Goal: Information Seeking & Learning: Learn about a topic

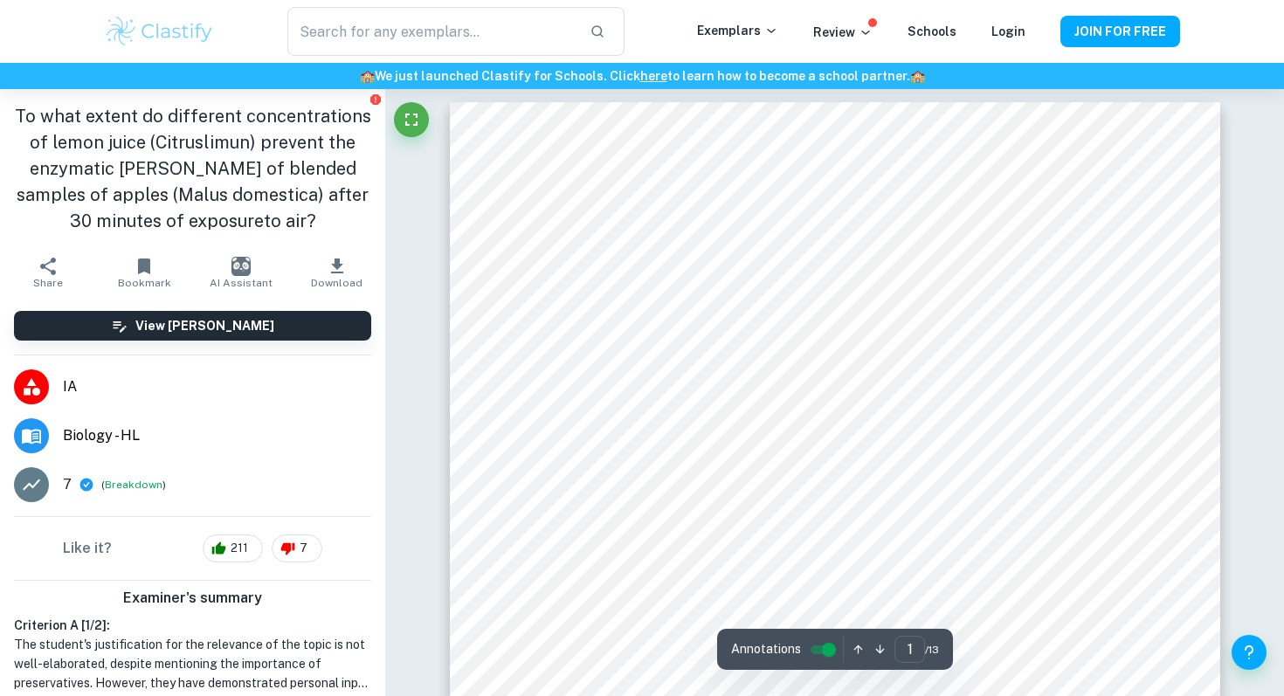
scroll to position [1, 0]
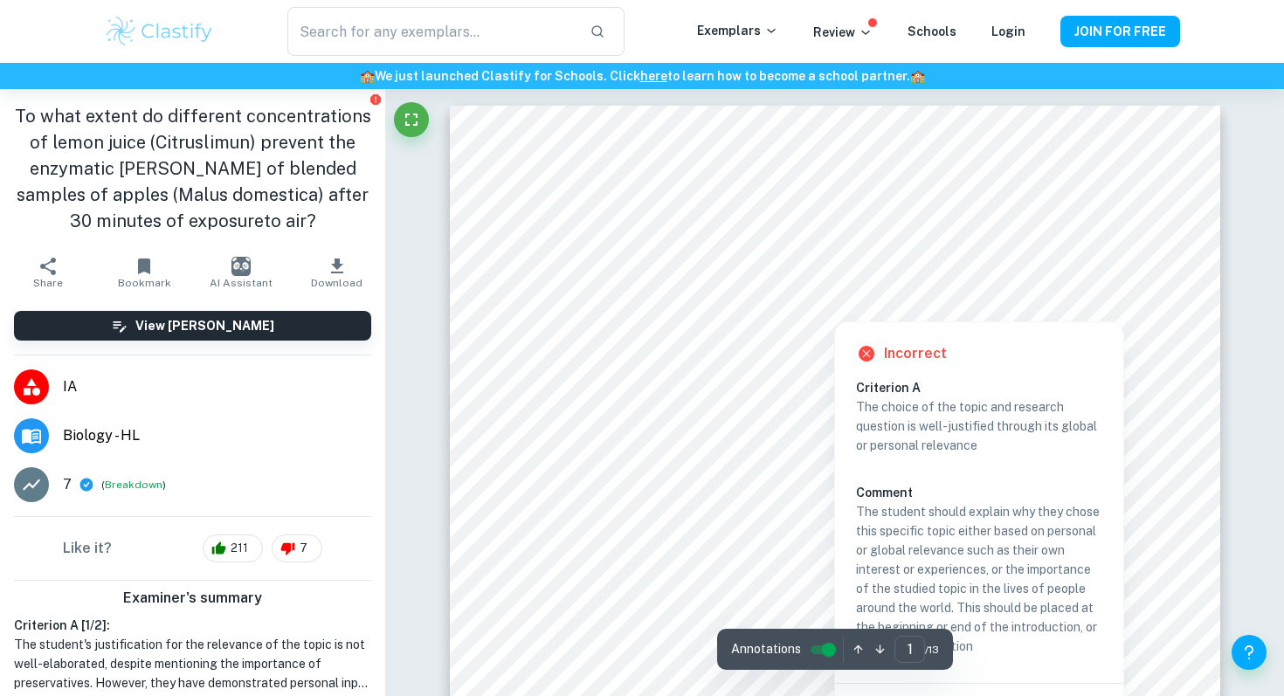
click at [770, 309] on div at bounding box center [833, 306] width 197 height 23
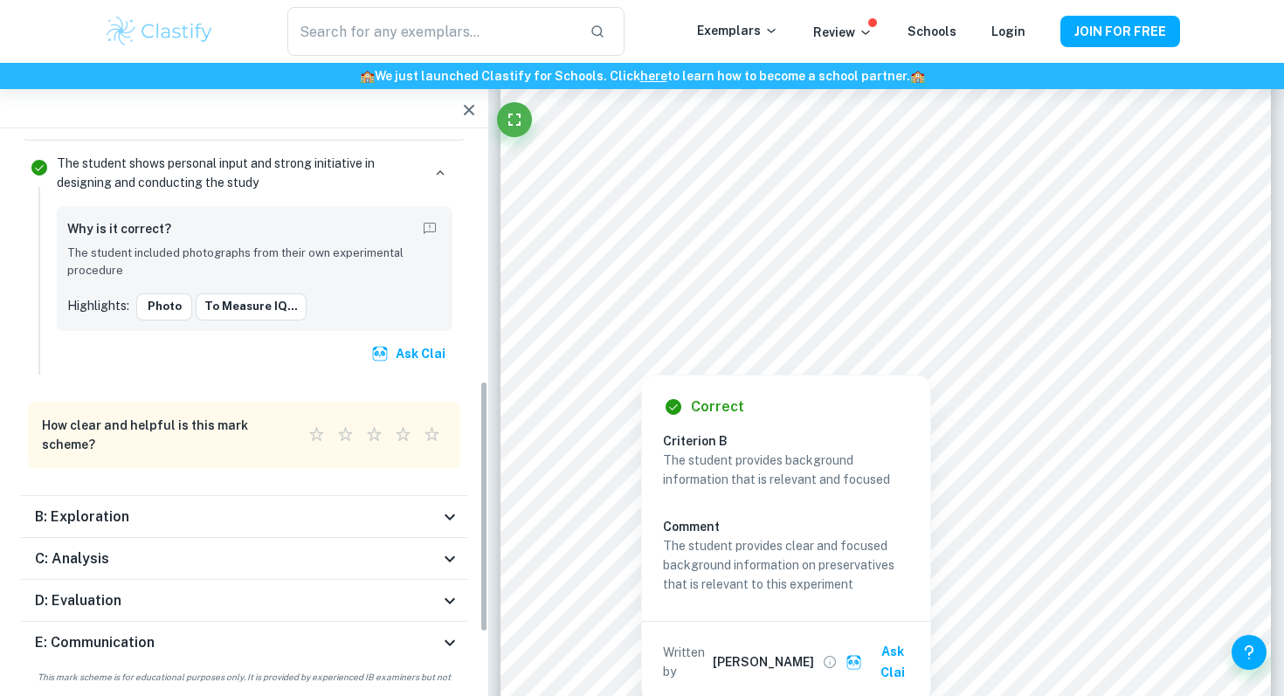
scroll to position [0, 0]
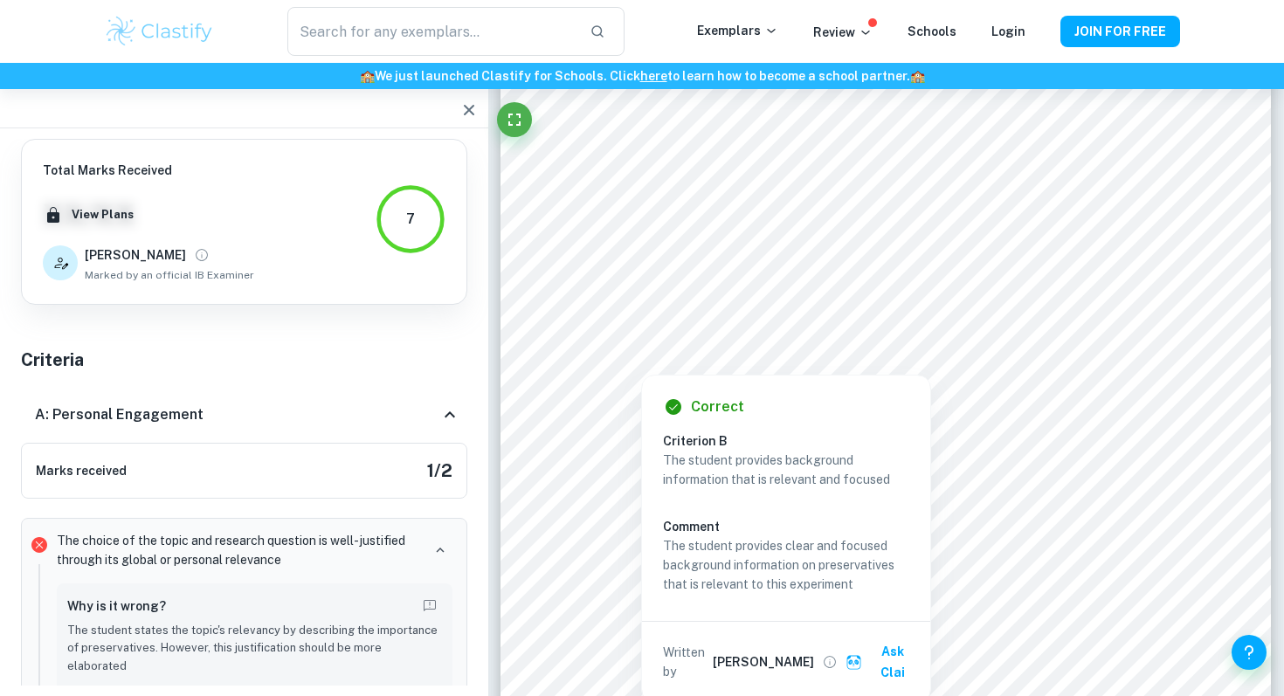
click at [452, 416] on icon at bounding box center [450, 414] width 10 height 6
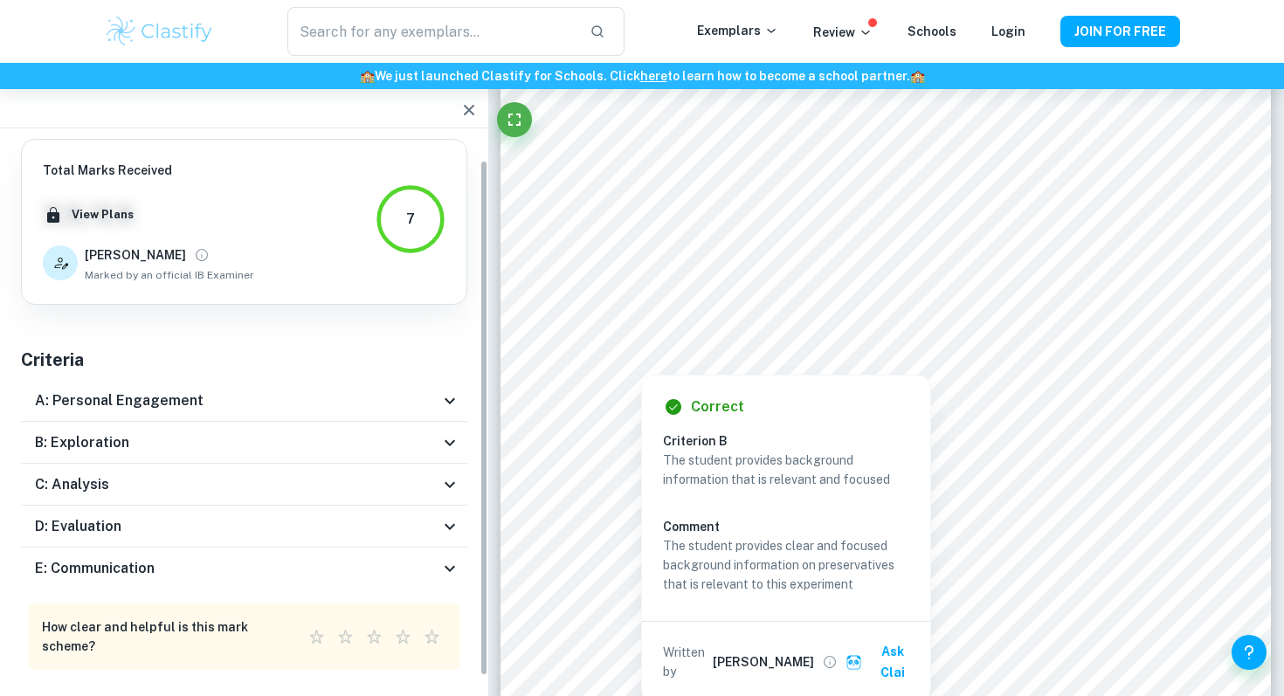
scroll to position [31, 0]
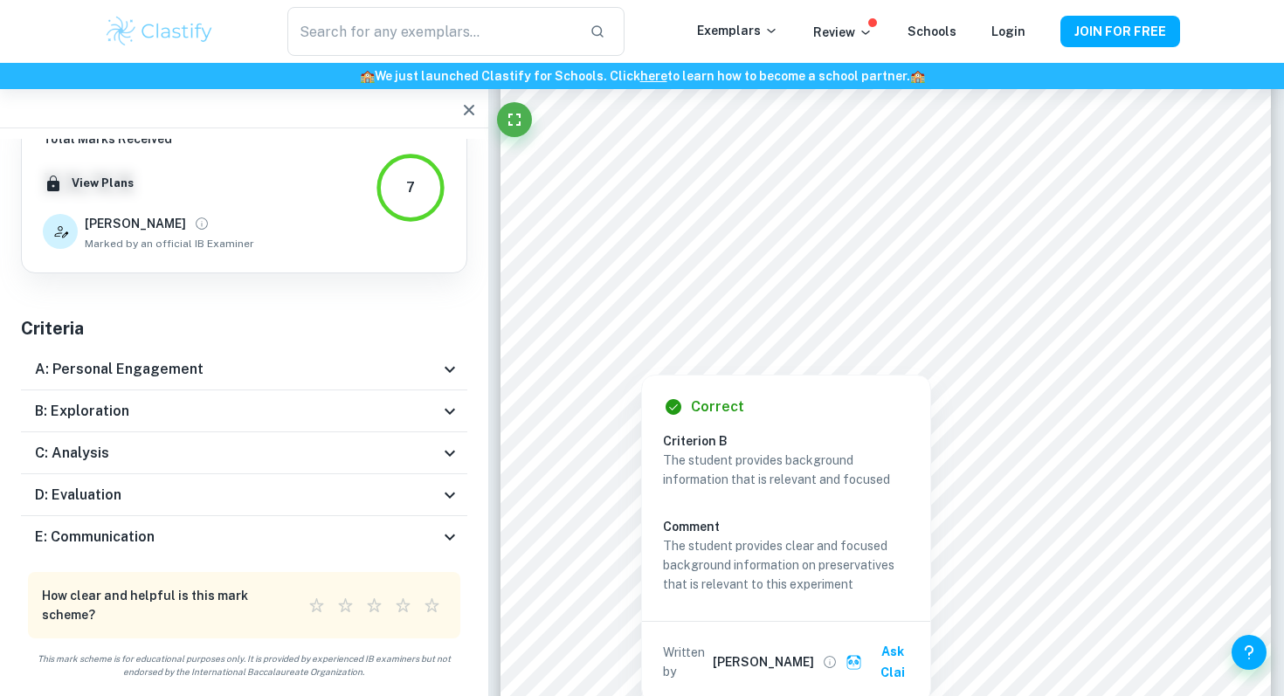
click at [330, 404] on div "B: Exploration" at bounding box center [237, 411] width 404 height 21
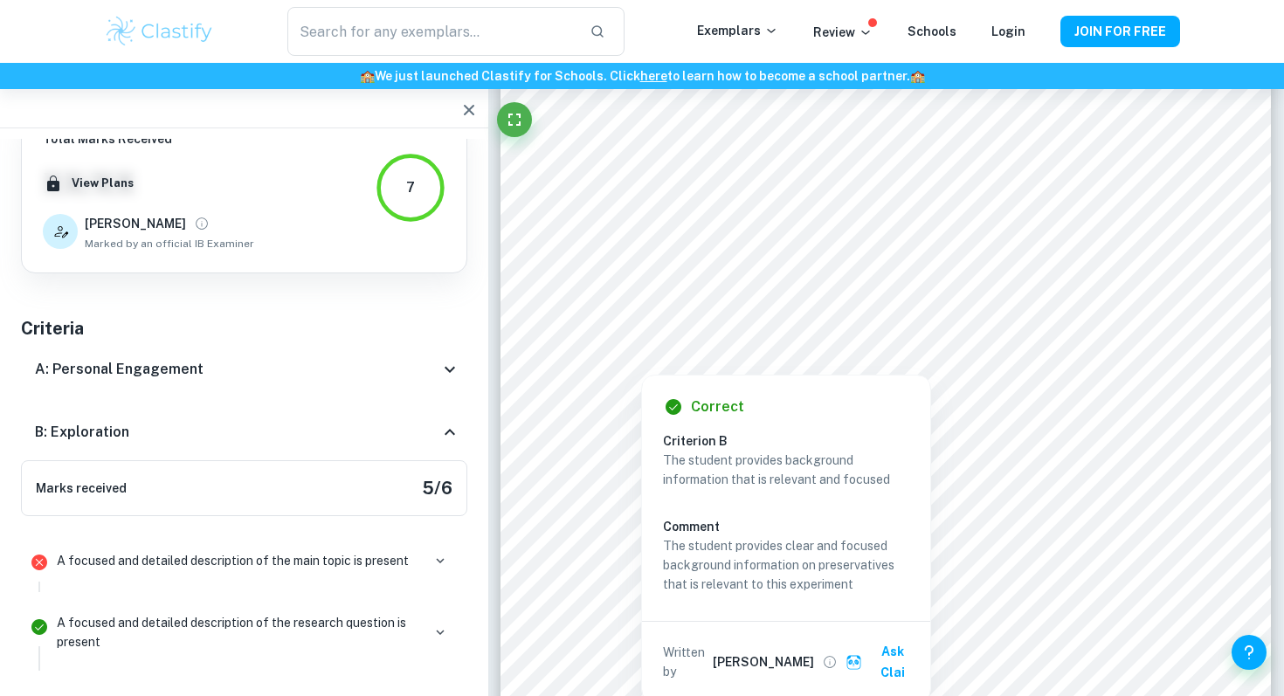
click at [332, 411] on div "B: Exploration" at bounding box center [244, 432] width 446 height 56
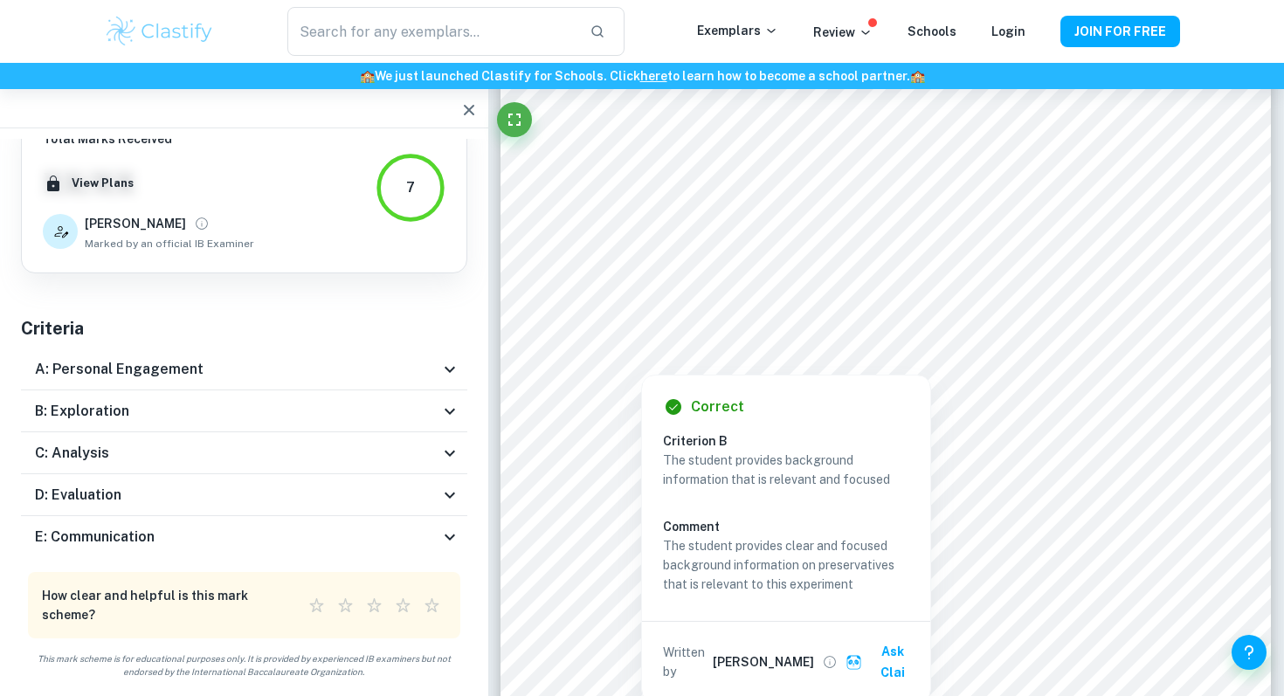
click at [332, 414] on div "B: Exploration" at bounding box center [237, 411] width 404 height 21
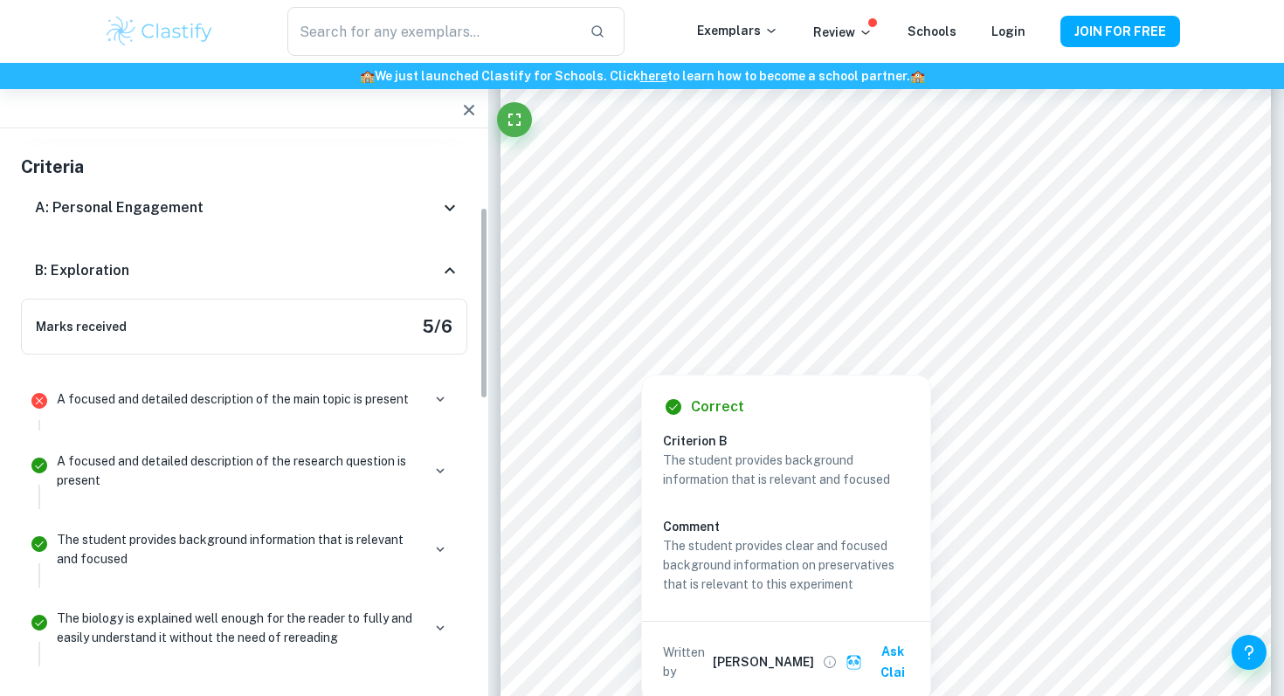
scroll to position [200, 0]
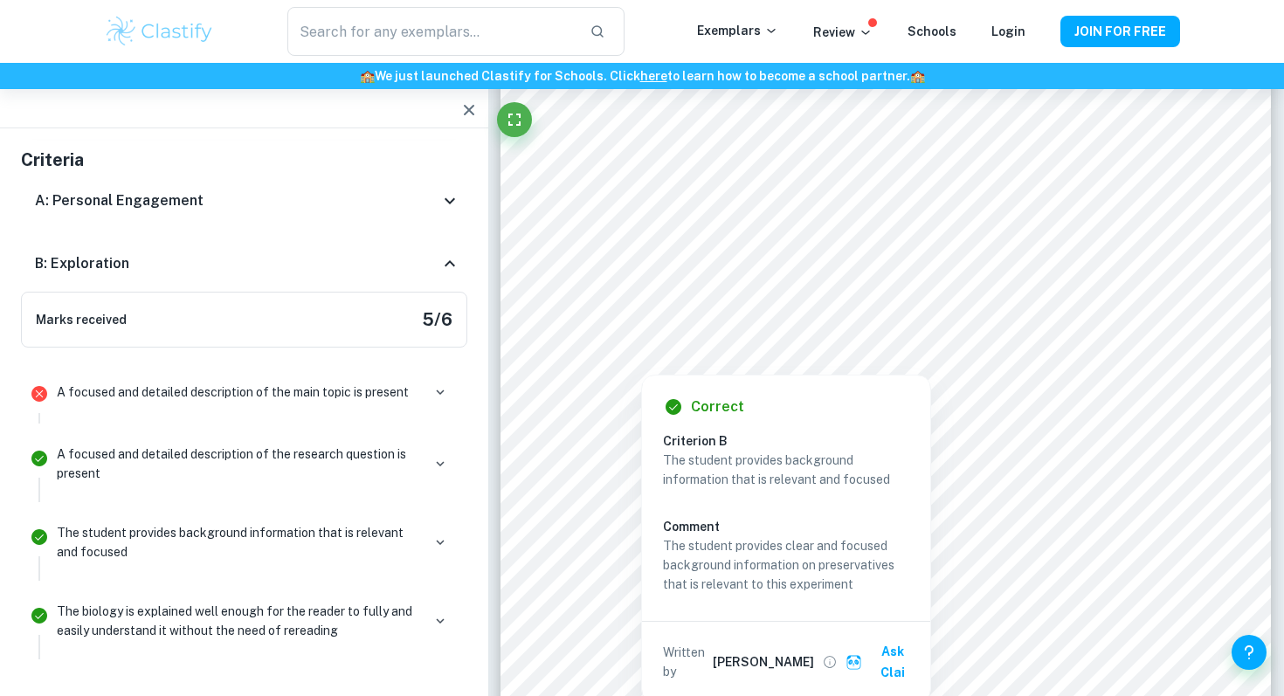
click at [382, 257] on div "B: Exploration" at bounding box center [237, 263] width 404 height 21
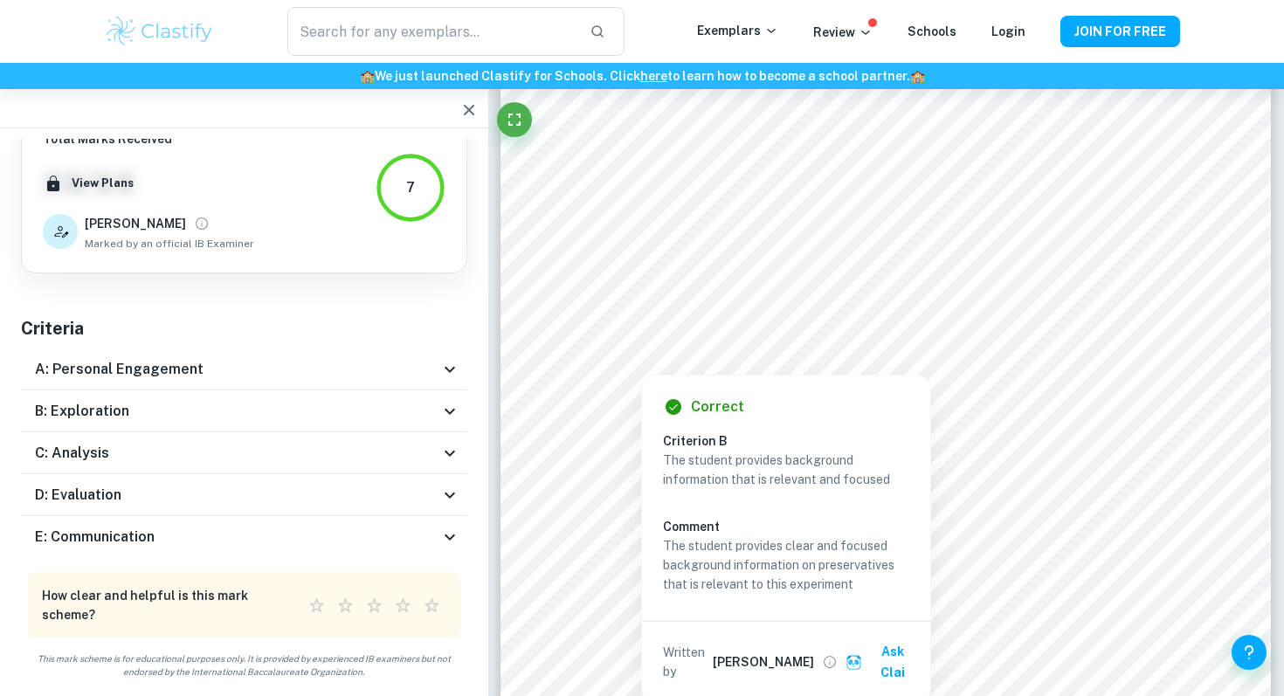
scroll to position [31, 0]
click at [371, 466] on div "C: Analysis" at bounding box center [244, 453] width 446 height 42
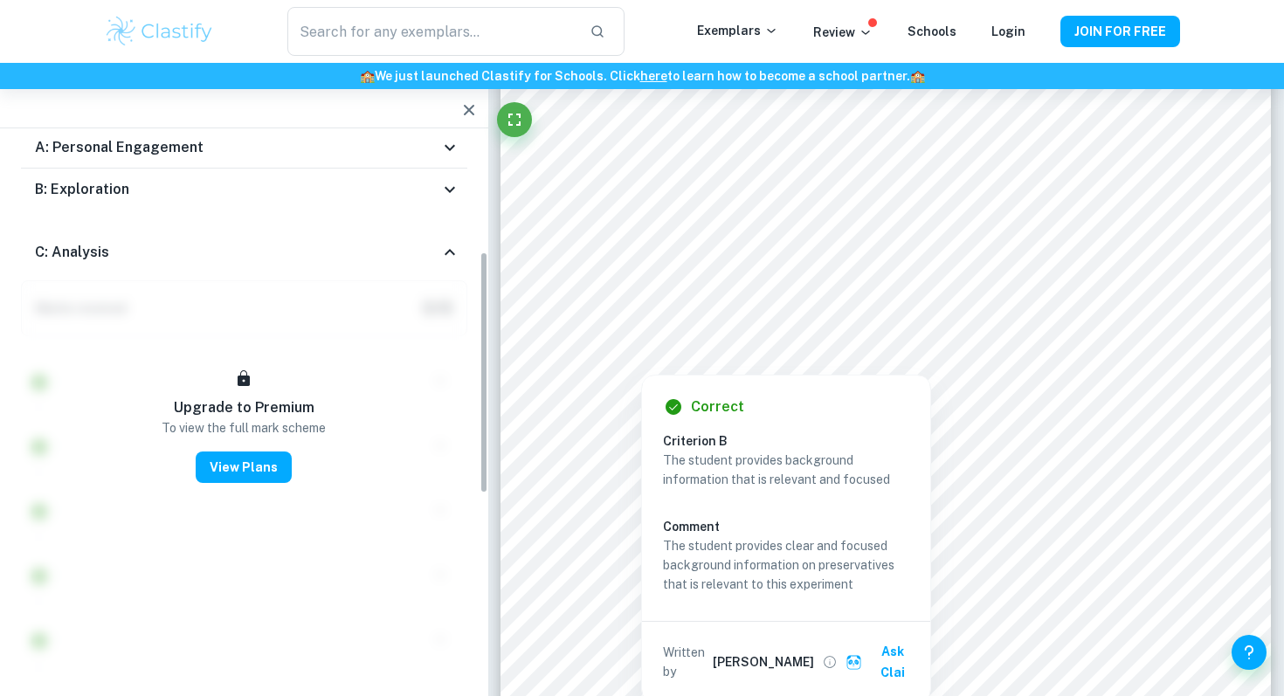
click at [376, 231] on div "C: Analysis" at bounding box center [244, 252] width 446 height 56
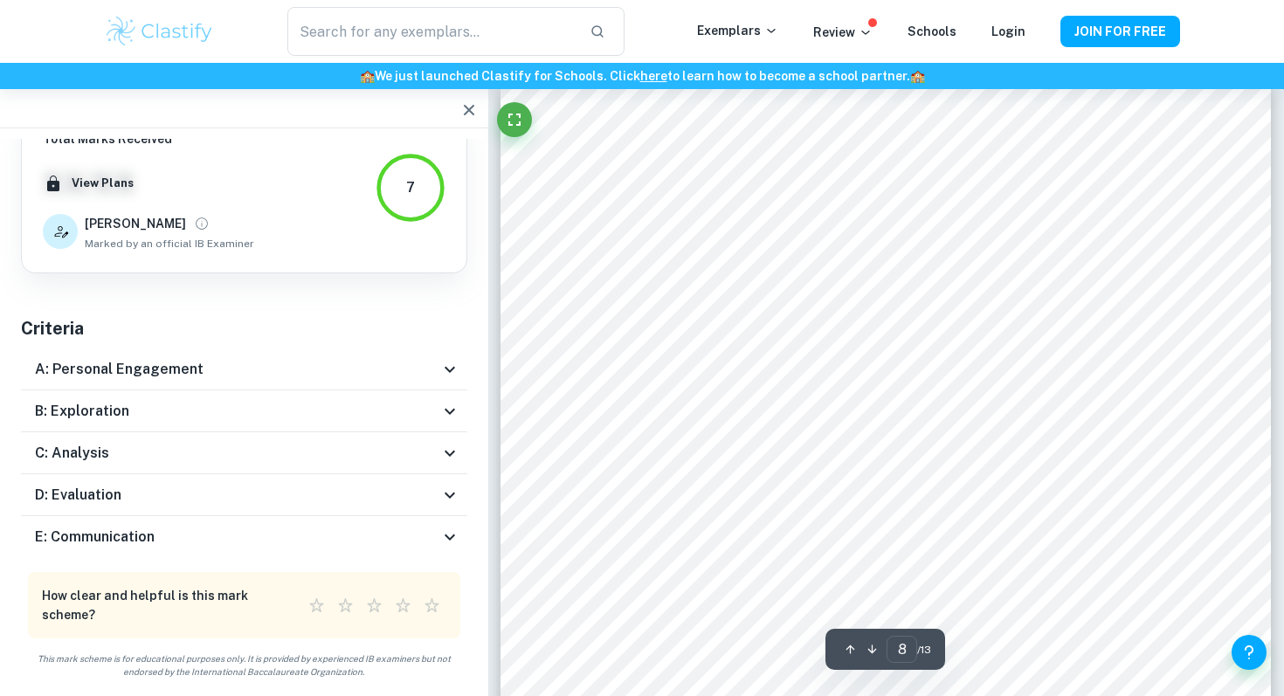
scroll to position [8306, 0]
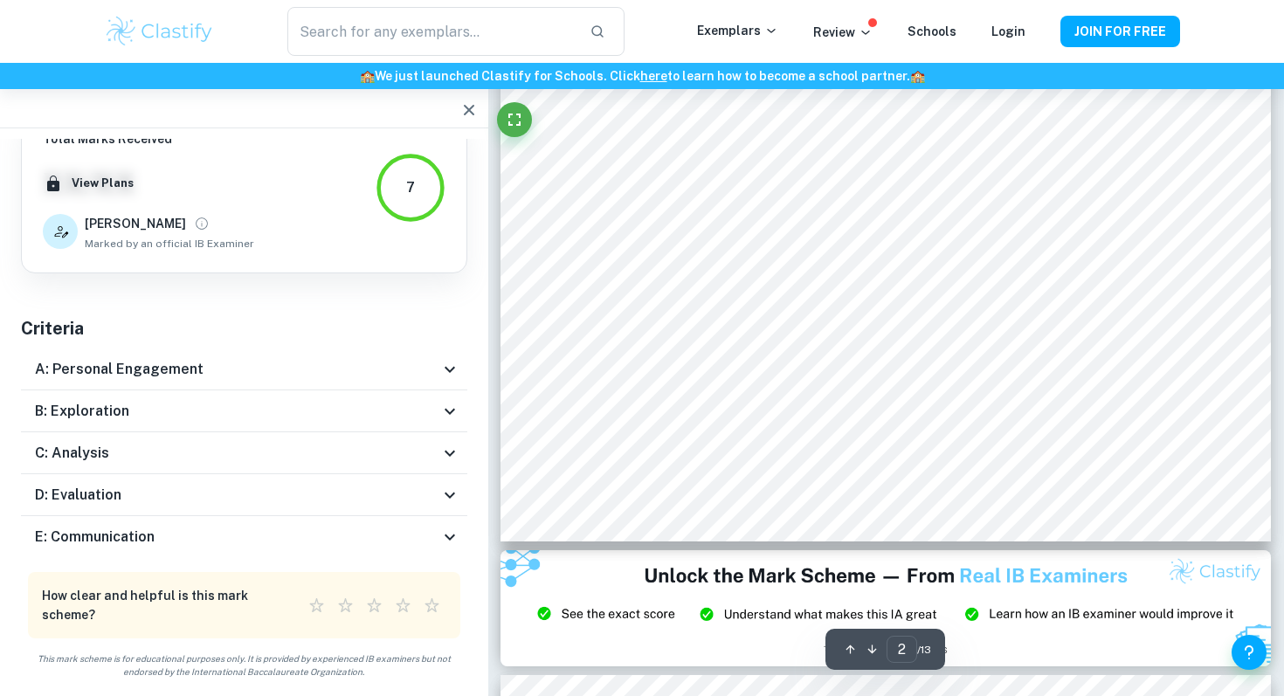
type input "1"
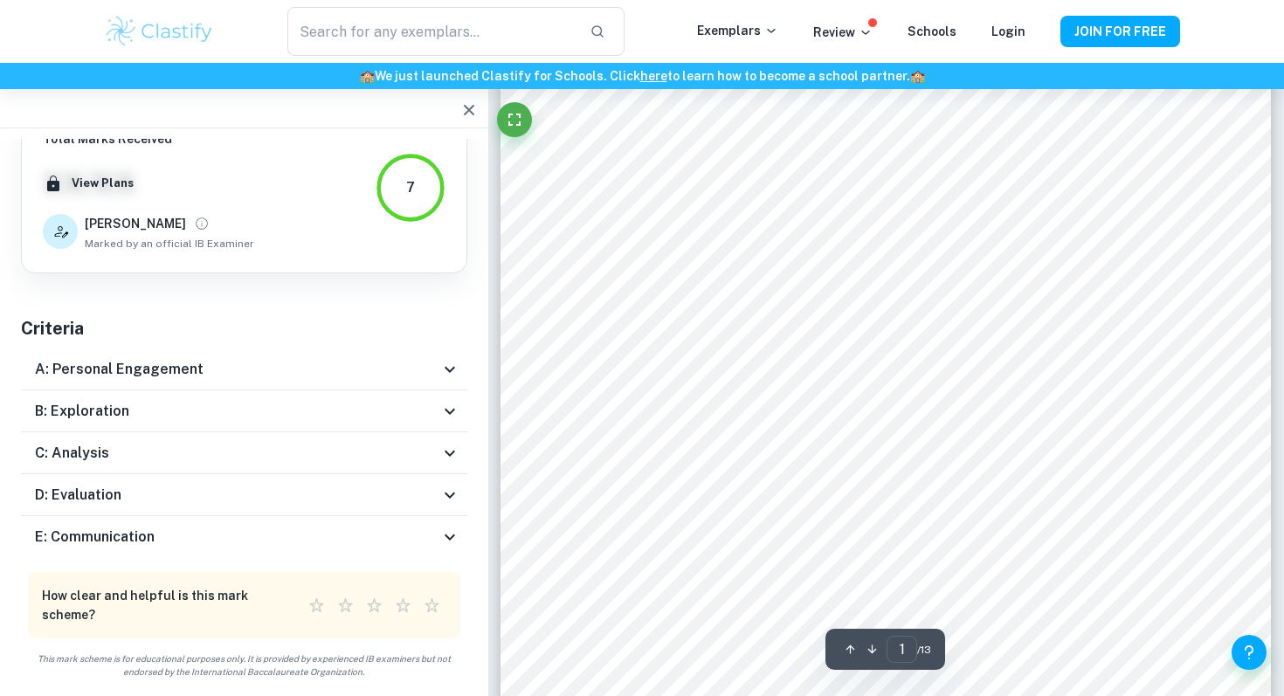
scroll to position [0, 0]
